Goal: Task Accomplishment & Management: Manage account settings

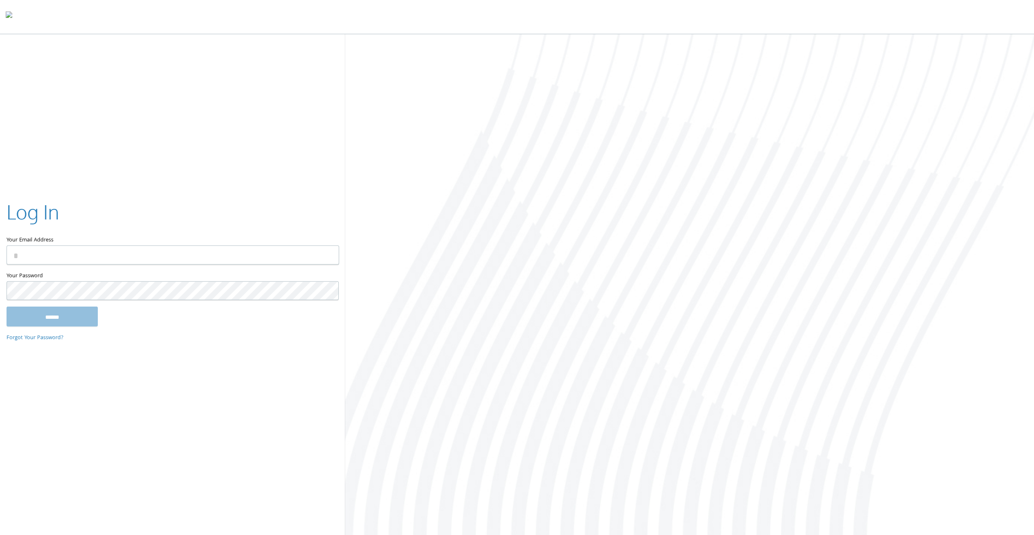
click at [101, 261] on input "Your Email Address" at bounding box center [173, 255] width 332 height 19
paste input "**********"
type input "**********"
click at [77, 317] on input "******" at bounding box center [52, 317] width 91 height 20
